Goal: Check status: Check status

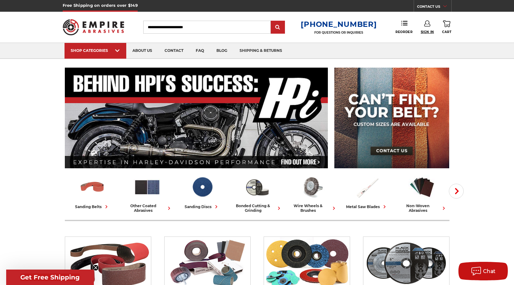
click at [426, 30] on span "Sign In" at bounding box center [427, 32] width 13 height 4
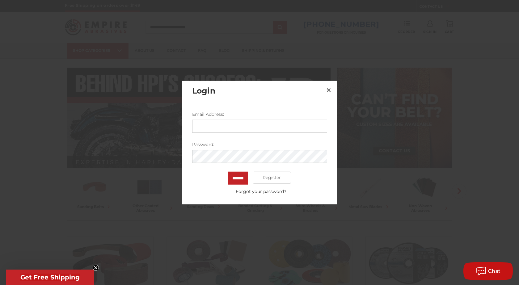
click at [220, 129] on input "Email Address:" at bounding box center [259, 125] width 135 height 13
type input "**********"
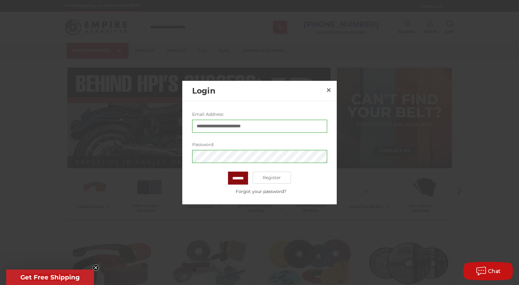
click at [240, 176] on input "*******" at bounding box center [238, 177] width 20 height 13
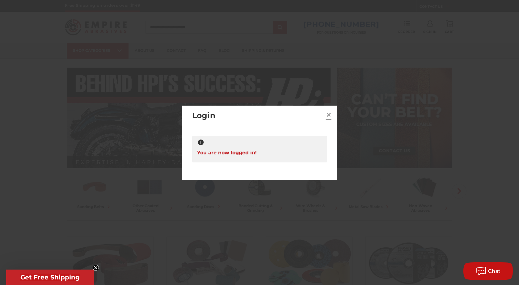
click at [328, 114] on span "×" at bounding box center [329, 115] width 6 height 12
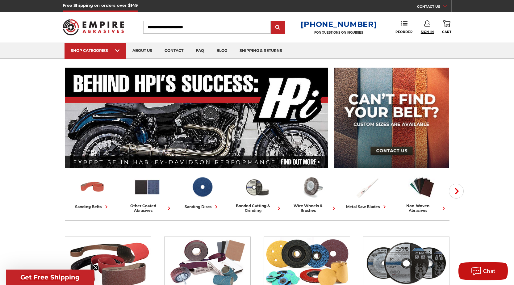
click at [427, 31] on span "Sign In" at bounding box center [427, 32] width 13 height 4
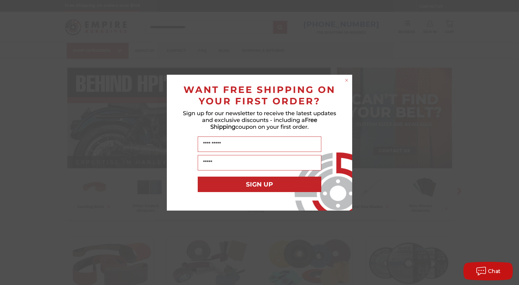
click at [346, 79] on icon "Close dialog" at bounding box center [346, 80] width 2 height 2
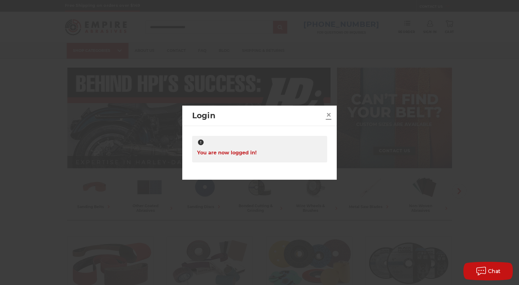
click at [327, 117] on span "×" at bounding box center [329, 115] width 6 height 12
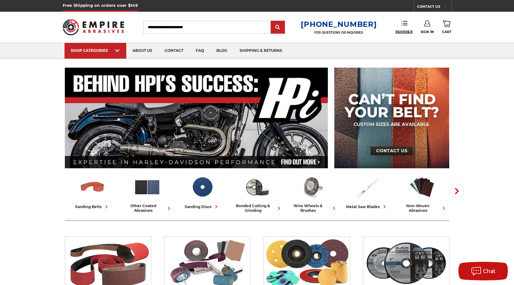
click at [405, 31] on span "Reorder" at bounding box center [404, 32] width 17 height 4
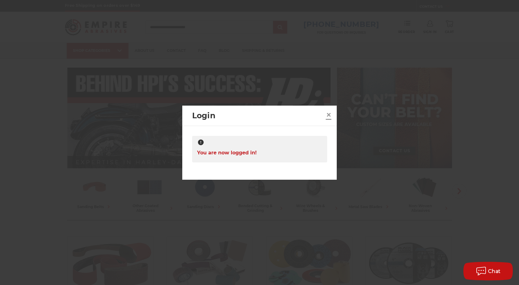
click at [329, 114] on span "×" at bounding box center [329, 115] width 6 height 12
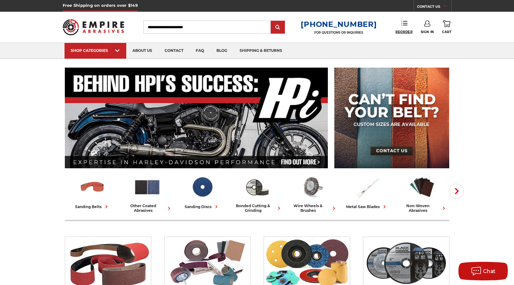
click at [406, 30] on span "Reorder" at bounding box center [404, 32] width 17 height 4
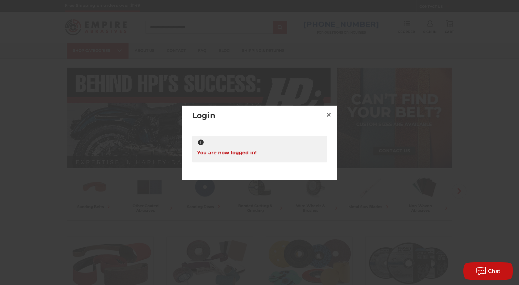
click at [262, 150] on div "You are now logged in!" at bounding box center [259, 149] width 135 height 27
click at [330, 112] on span "×" at bounding box center [329, 115] width 6 height 12
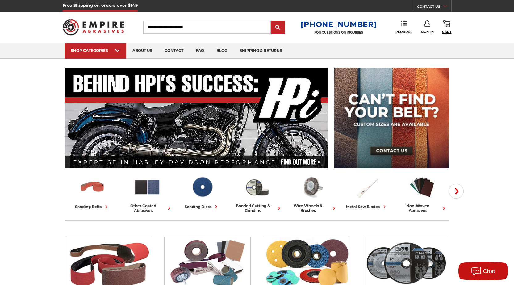
click at [449, 31] on span "Cart" at bounding box center [446, 32] width 9 height 4
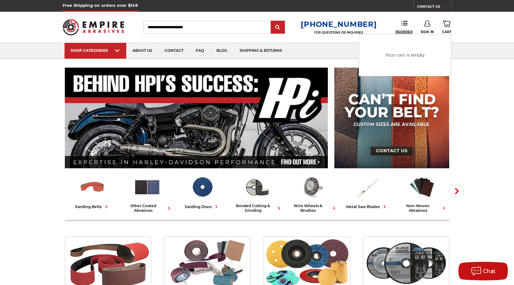
click at [405, 29] on link "Reorder" at bounding box center [404, 26] width 17 height 13
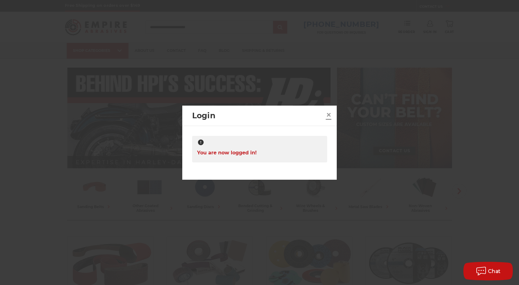
click at [328, 116] on span "×" at bounding box center [329, 115] width 6 height 12
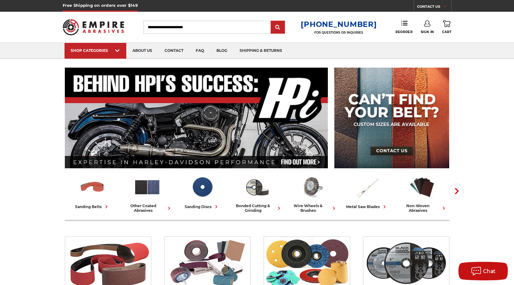
click at [426, 27] on link "Sign In" at bounding box center [427, 27] width 13 height 14
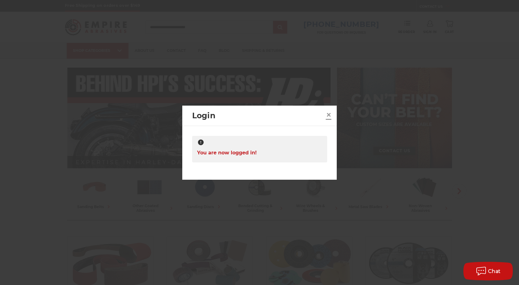
click at [332, 113] on link "×" at bounding box center [329, 115] width 10 height 10
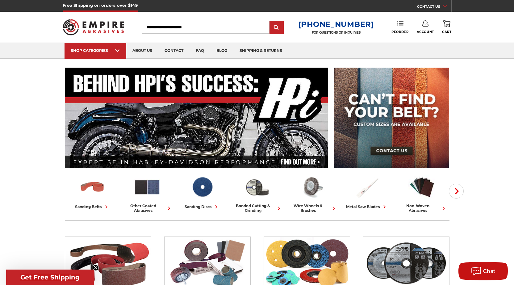
click at [400, 23] on icon at bounding box center [400, 23] width 6 height 6
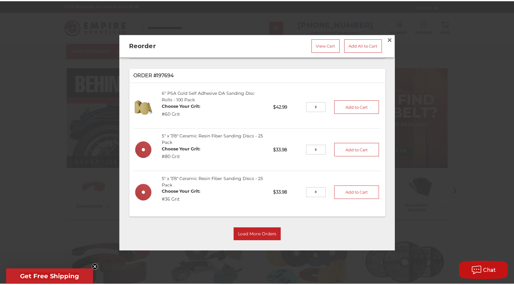
scroll to position [236, 0]
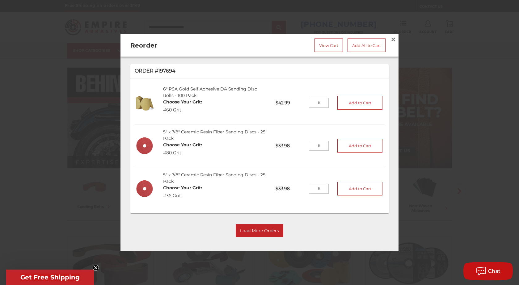
click at [481, 38] on div at bounding box center [259, 142] width 519 height 285
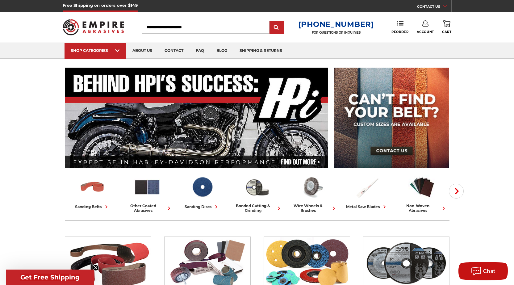
drag, startPoint x: 400, startPoint y: 23, endPoint x: 377, endPoint y: 24, distance: 23.2
click at [377, 24] on div "Toggle menu Menu Search 1-800-816-3824 FOR QUESTIONS OR INQUIRIES Phone Reorder…" at bounding box center [257, 27] width 389 height 31
drag, startPoint x: 426, startPoint y: 30, endPoint x: 442, endPoint y: 36, distance: 16.6
click at [442, 36] on div "Toggle menu Menu Search 1-800-816-3824 FOR QUESTIONS OR INQUIRIES Phone Reorder…" at bounding box center [257, 27] width 389 height 31
click at [423, 31] on span "Account" at bounding box center [425, 32] width 17 height 4
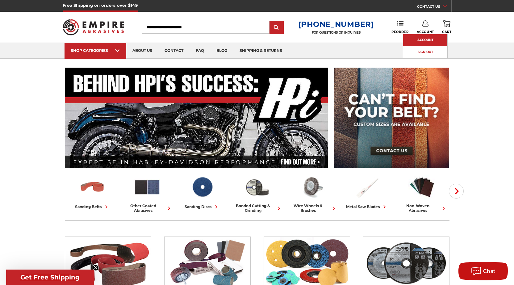
click at [422, 36] on link "Account" at bounding box center [425, 40] width 44 height 12
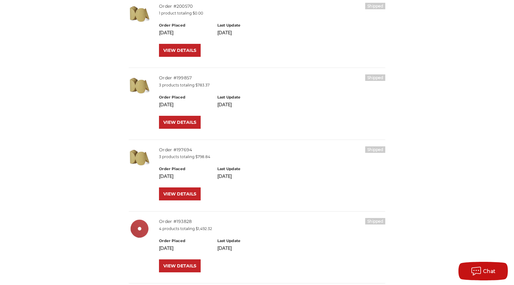
scroll to position [154, 0]
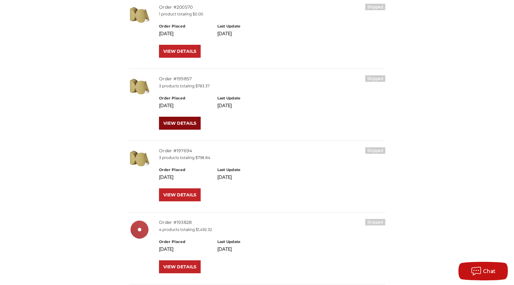
click at [182, 123] on link "VIEW DETAILS" at bounding box center [180, 123] width 42 height 13
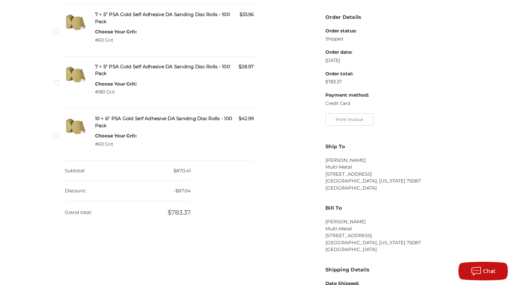
scroll to position [154, 0]
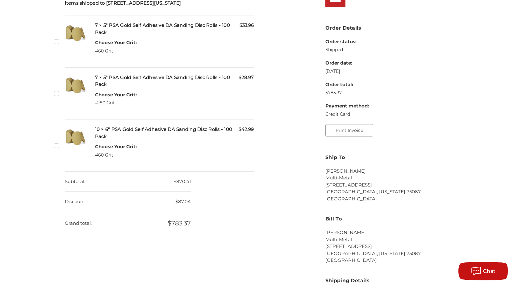
click at [341, 132] on button "Print Invoice" at bounding box center [349, 130] width 48 height 12
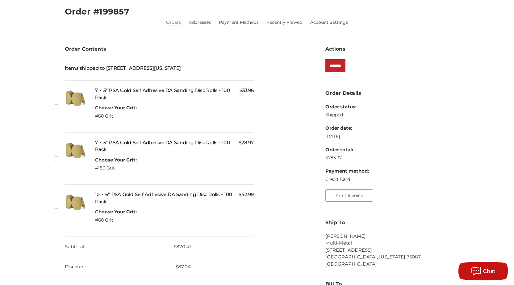
scroll to position [0, 0]
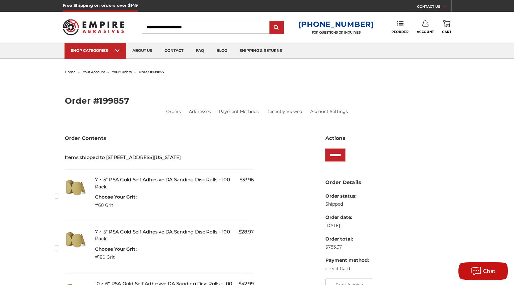
drag, startPoint x: 430, startPoint y: 28, endPoint x: 469, endPoint y: 70, distance: 57.2
click at [485, 82] on div "home your account your orders order #199857 Order #199857 Orders Addresses Paym…" at bounding box center [257, 289] width 514 height 442
click at [427, 28] on link "Account" at bounding box center [425, 27] width 17 height 14
click at [423, 53] on link "Sign Out" at bounding box center [425, 52] width 44 height 12
